Goal: Navigation & Orientation: Go to known website

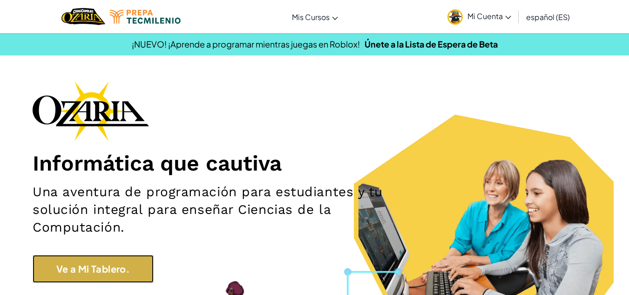
click at [113, 264] on link "Ve a Mi Tablero." at bounding box center [93, 269] width 121 height 28
